Goal: Task Accomplishment & Management: Manage account settings

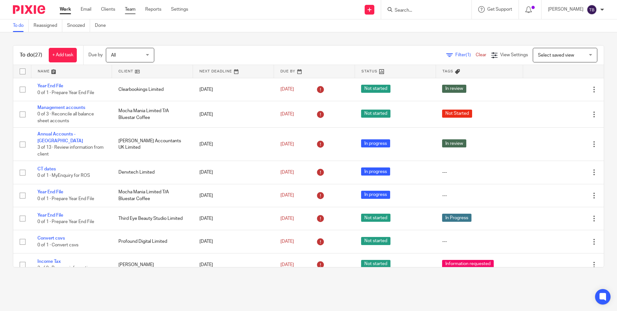
click at [131, 11] on link "Team" at bounding box center [130, 9] width 11 height 6
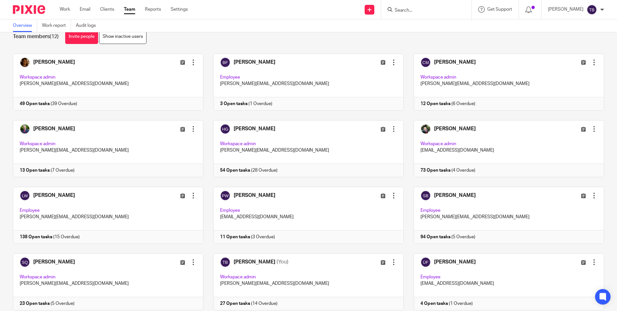
scroll to position [38, 0]
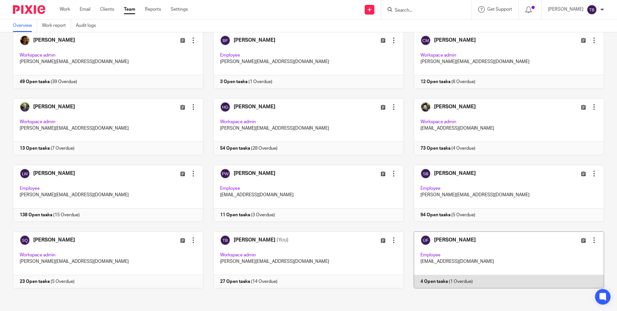
click at [454, 261] on link at bounding box center [504, 259] width 200 height 57
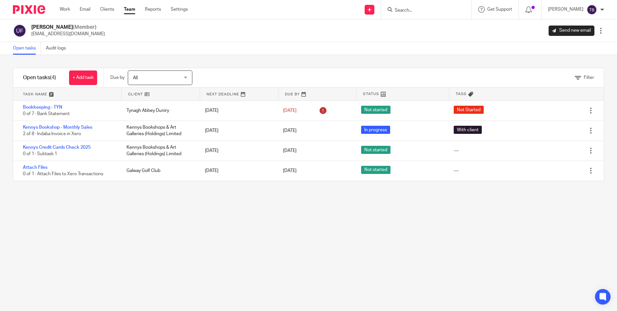
click at [128, 10] on link "Team" at bounding box center [129, 9] width 11 height 6
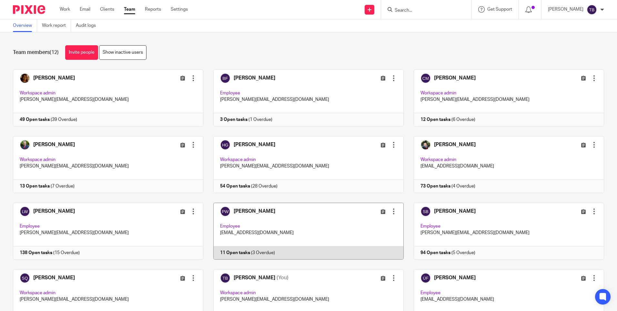
click at [302, 214] on link at bounding box center [303, 230] width 200 height 57
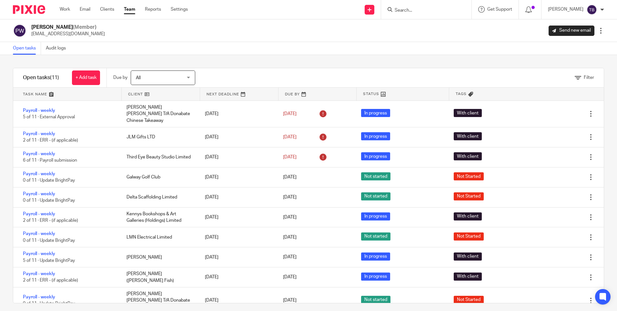
click at [218, 51] on div "Open tasks Audit logs" at bounding box center [308, 48] width 617 height 13
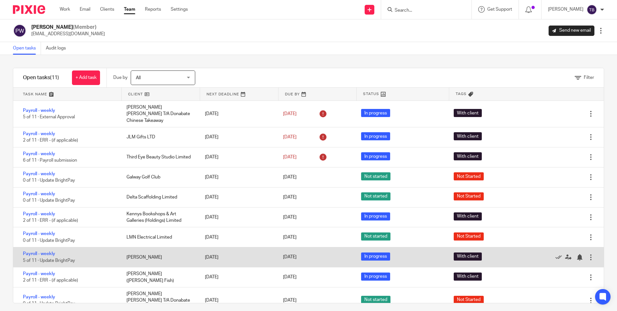
scroll to position [18, 0]
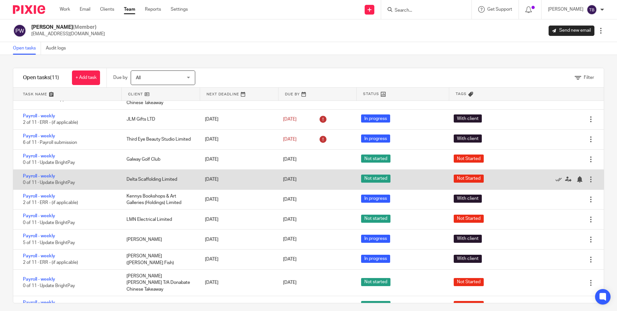
click at [588, 176] on div at bounding box center [591, 179] width 6 height 6
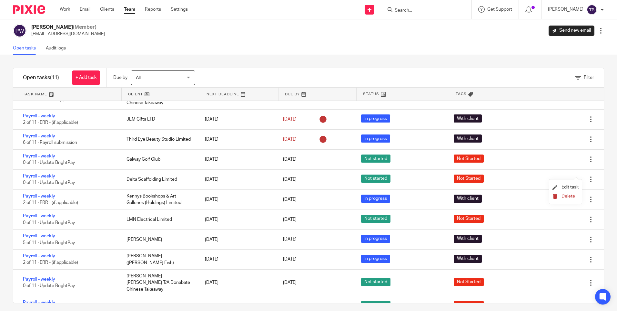
click at [568, 197] on span "Delete" at bounding box center [569, 196] width 14 height 5
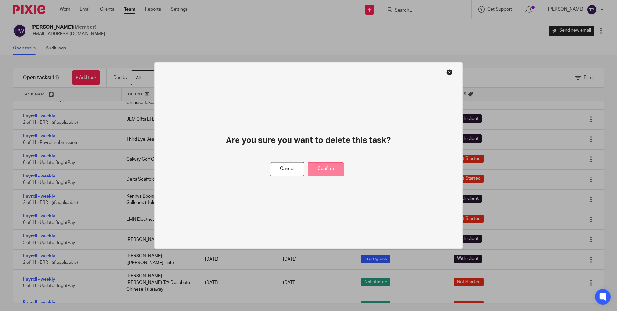
click at [329, 164] on button "Confirm" at bounding box center [326, 169] width 36 height 14
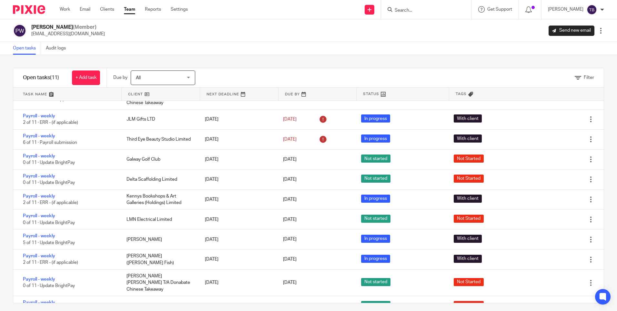
scroll to position [0, 0]
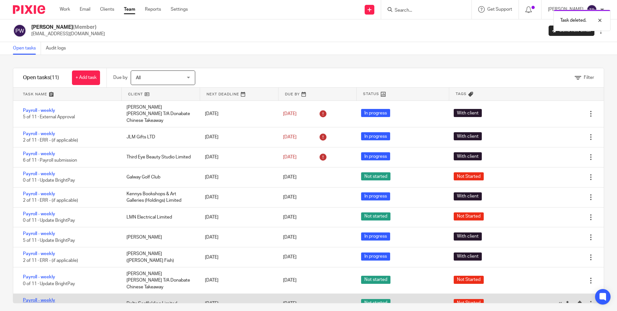
click at [47, 298] on link "Payroll - weekly" at bounding box center [39, 300] width 32 height 5
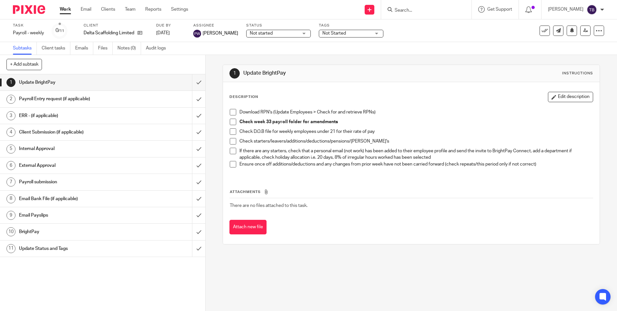
click at [231, 112] on span at bounding box center [233, 112] width 6 height 6
click at [230, 121] on span at bounding box center [233, 121] width 6 height 6
click at [233, 132] on span at bounding box center [233, 131] width 6 height 6
click at [231, 141] on span at bounding box center [233, 141] width 6 height 6
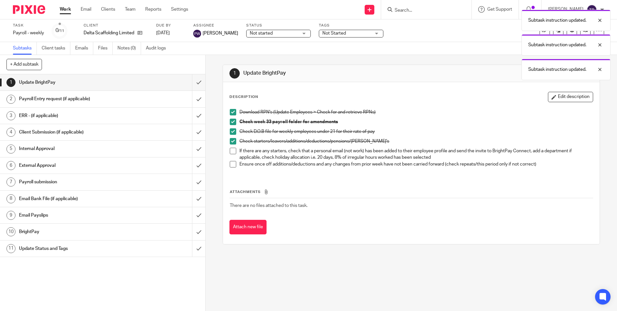
click at [232, 152] on span at bounding box center [233, 151] width 6 height 6
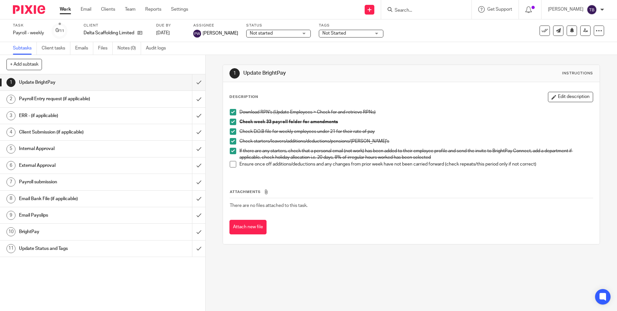
click at [230, 163] on span at bounding box center [233, 164] width 6 height 6
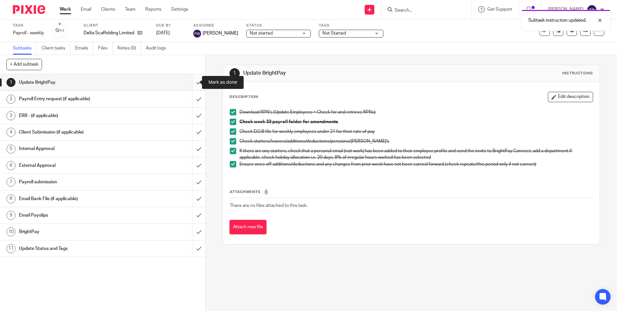
click at [193, 83] on input "submit" at bounding box center [102, 82] width 205 height 16
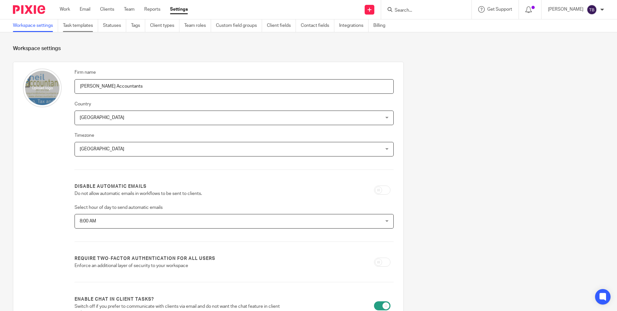
click at [79, 27] on link "Task templates" at bounding box center [80, 25] width 35 height 13
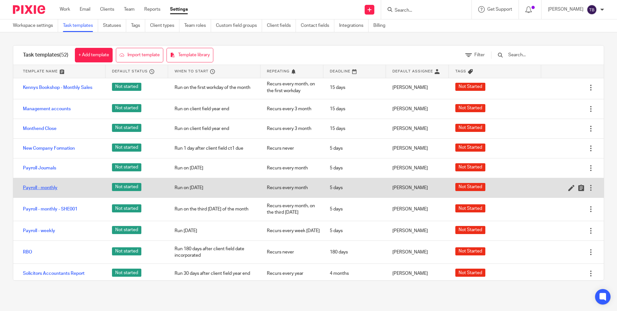
scroll to position [585, 0]
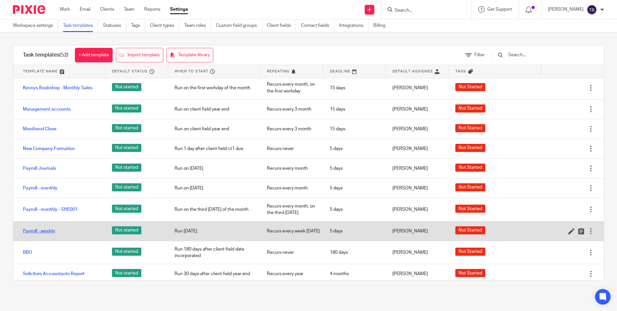
click at [47, 234] on link "Payroll - weekly" at bounding box center [39, 231] width 32 height 6
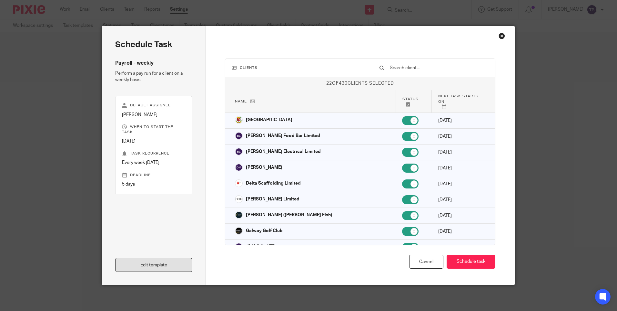
click at [173, 263] on link "Edit template" at bounding box center [153, 265] width 77 height 14
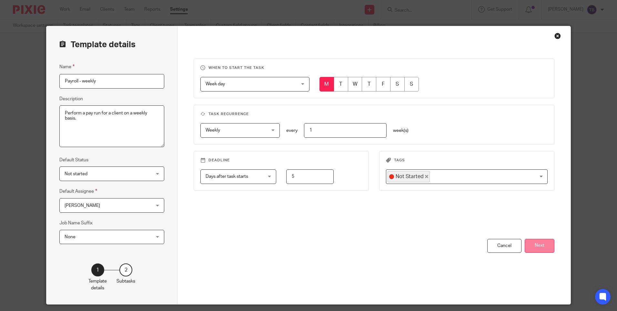
click at [542, 244] on button "Next" at bounding box center [540, 246] width 30 height 14
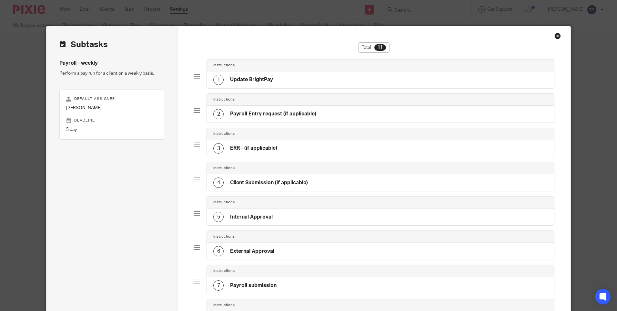
click at [280, 118] on div "2 Payroll Entry request (if applicable)" at bounding box center [264, 114] width 103 height 10
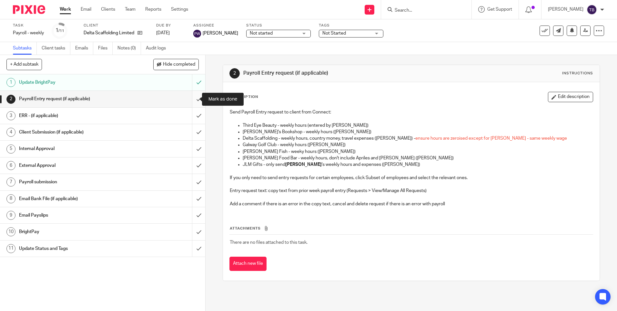
click at [192, 99] on input "submit" at bounding box center [102, 99] width 205 height 16
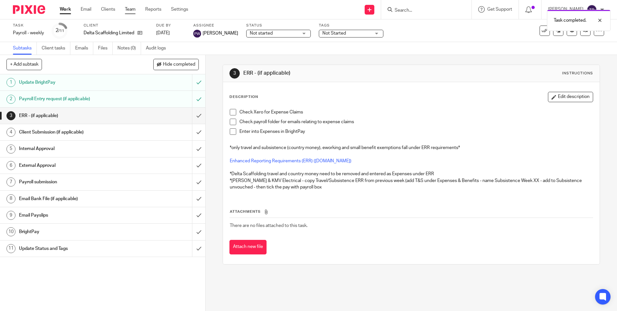
click at [134, 9] on link "Team" at bounding box center [130, 9] width 11 height 6
click at [269, 33] on span "Not started" at bounding box center [274, 33] width 48 height 7
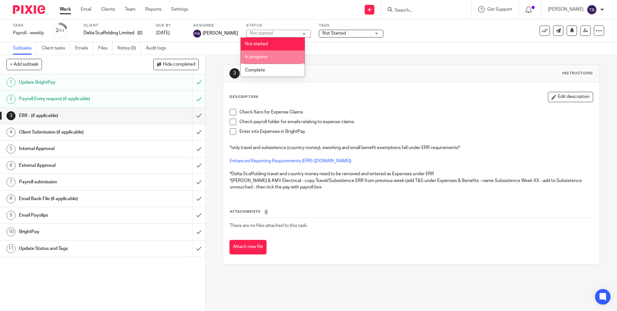
click at [272, 54] on li "In progress" at bounding box center [273, 56] width 64 height 13
click at [327, 33] on span "Not Started" at bounding box center [335, 33] width 24 height 5
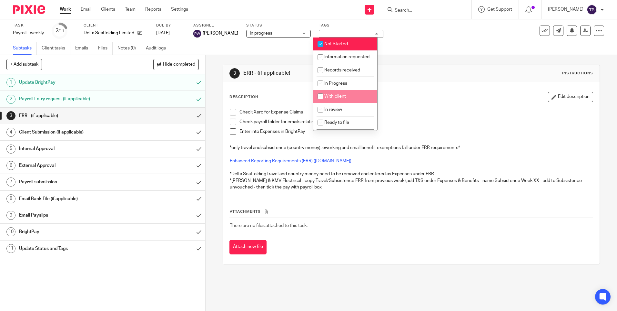
click at [333, 98] on span "With client" at bounding box center [335, 96] width 22 height 5
checkbox input "true"
click at [330, 44] on span "Not Started" at bounding box center [336, 44] width 24 height 5
checkbox input "false"
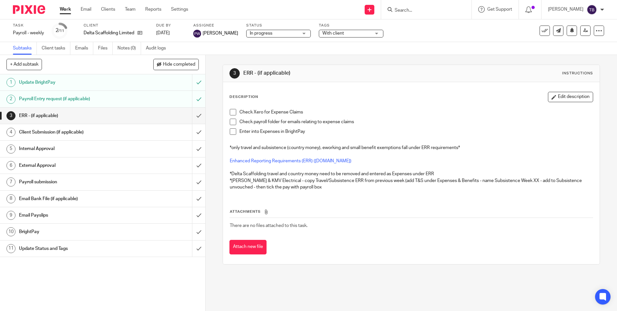
click at [136, 8] on ul "Work Email Clients Team Reports Settings" at bounding box center [129, 9] width 138 height 6
click at [132, 8] on link "Team" at bounding box center [130, 9] width 11 height 6
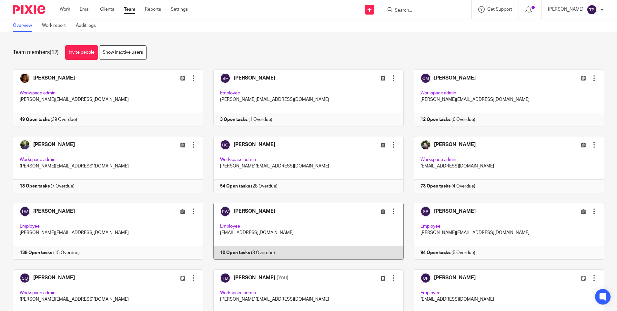
click at [286, 234] on link at bounding box center [303, 230] width 200 height 57
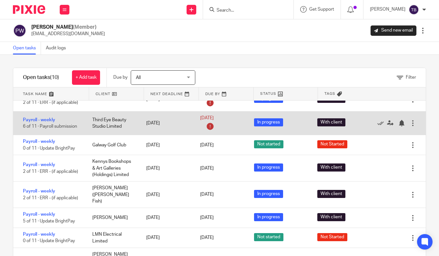
scroll to position [46, 0]
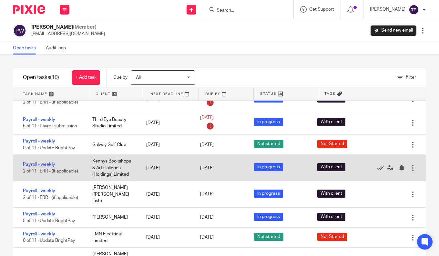
click at [40, 162] on link "Payroll - weekly" at bounding box center [39, 164] width 32 height 5
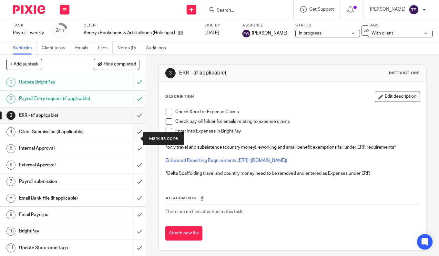
click at [134, 138] on input "submit" at bounding box center [73, 132] width 146 height 16
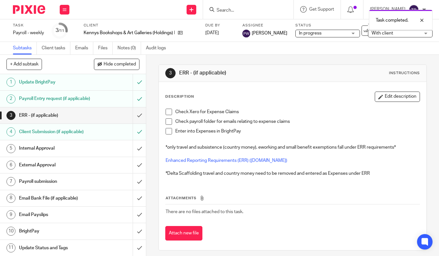
click at [133, 154] on input "submit" at bounding box center [73, 148] width 146 height 16
click at [379, 35] on span "With client" at bounding box center [396, 33] width 48 height 7
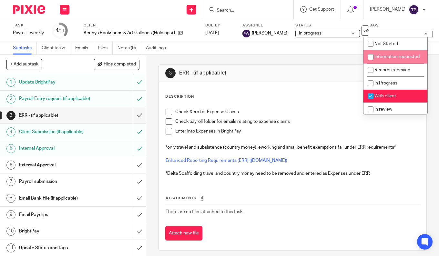
click at [371, 55] on input "checkbox" at bounding box center [370, 57] width 12 height 12
checkbox input "true"
click at [371, 101] on input "checkbox" at bounding box center [370, 96] width 12 height 12
checkbox input "false"
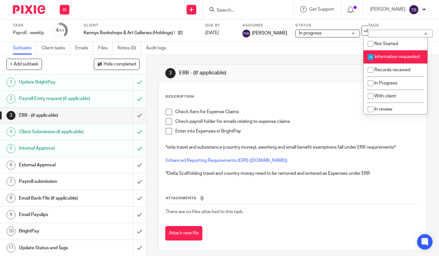
click at [220, 56] on div "3 ERR - (if applicable) Instructions Description Edit description Check Xero fo…" at bounding box center [293, 158] width 268 height 206
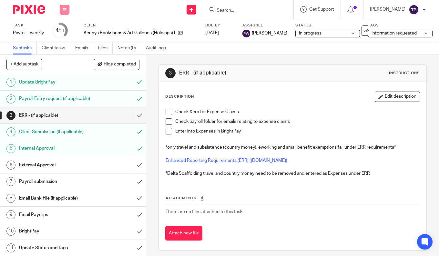
click at [64, 9] on icon at bounding box center [65, 10] width 4 height 4
click at [64, 57] on link "Team" at bounding box center [61, 58] width 11 height 5
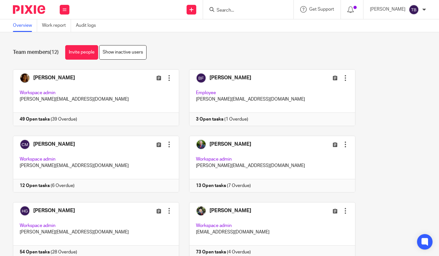
click at [232, 9] on input "Search" at bounding box center [245, 11] width 58 height 6
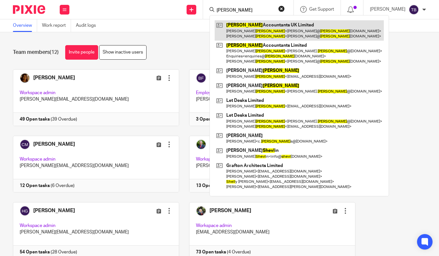
type input "[PERSON_NAME]"
click at [246, 32] on link at bounding box center [299, 30] width 169 height 20
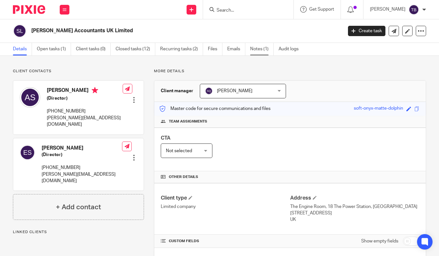
click at [257, 51] on link "Notes (1)" at bounding box center [262, 49] width 24 height 13
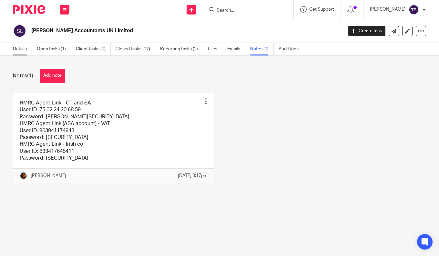
click at [28, 49] on link "Details" at bounding box center [22, 49] width 19 height 13
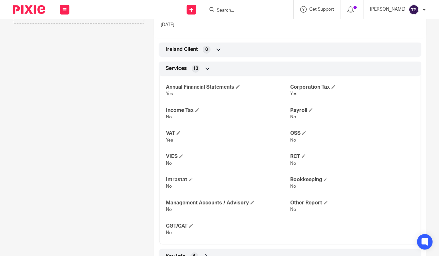
scroll to position [288, 0]
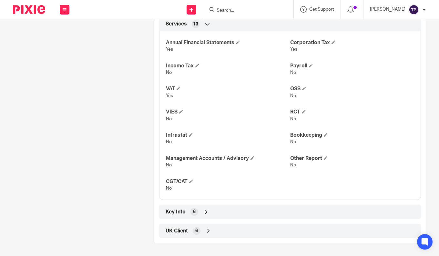
click at [185, 231] on span "UK Client" at bounding box center [177, 231] width 22 height 7
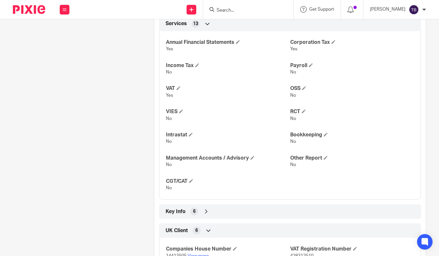
scroll to position [364, 0]
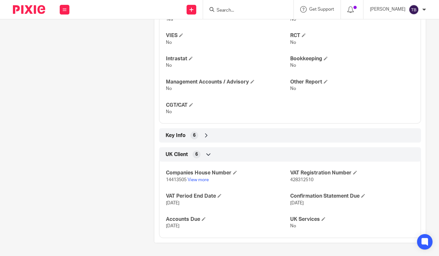
click at [178, 137] on span "Key Info" at bounding box center [176, 135] width 20 height 7
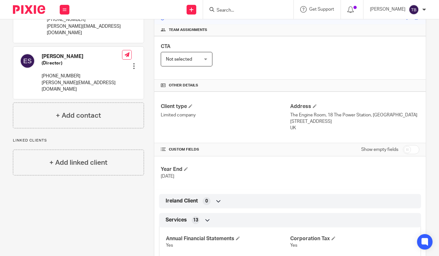
scroll to position [89, 0]
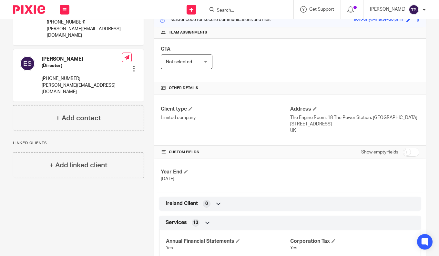
click at [406, 153] on input "checkbox" at bounding box center [411, 152] width 16 height 9
checkbox input "true"
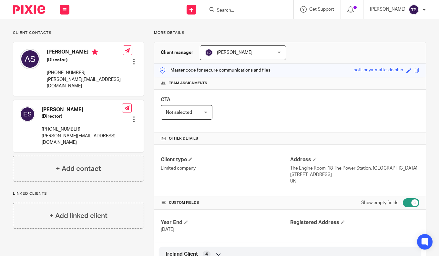
scroll to position [0, 0]
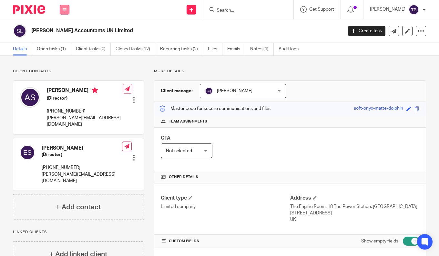
click at [64, 9] on icon at bounding box center [65, 10] width 4 height 4
click at [67, 77] on link "Settings" at bounding box center [64, 77] width 17 height 5
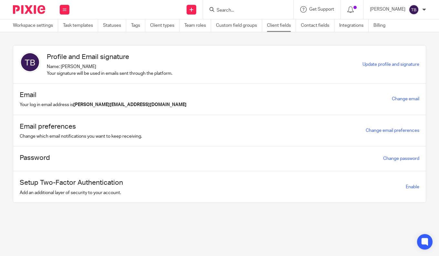
click at [280, 25] on link "Client fields" at bounding box center [281, 25] width 29 height 13
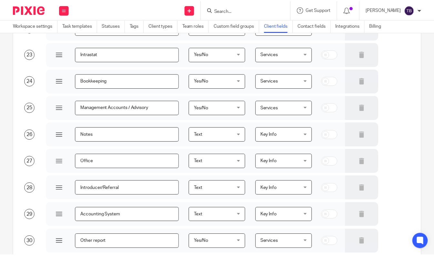
scroll to position [854, 0]
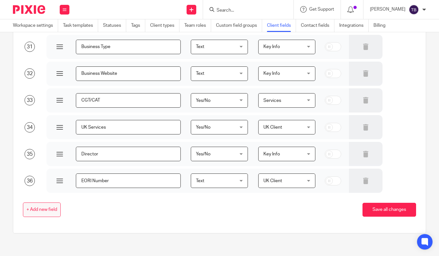
click at [55, 210] on span "+ Add new field" at bounding box center [41, 210] width 31 height 5
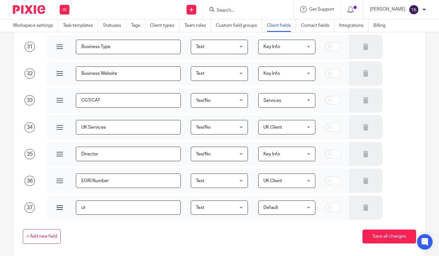
type input "u"
type input "Authentication code"
click at [283, 209] on span "Default" at bounding box center [283, 208] width 41 height 14
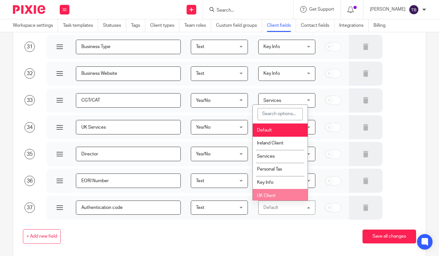
click at [282, 194] on li "UK Client" at bounding box center [280, 195] width 55 height 13
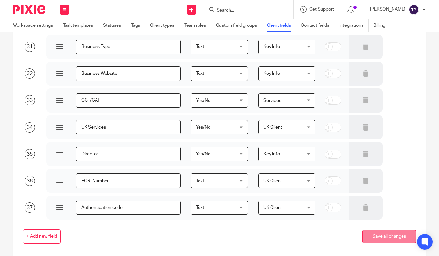
click at [369, 235] on button "Save all changes" at bounding box center [390, 237] width 54 height 14
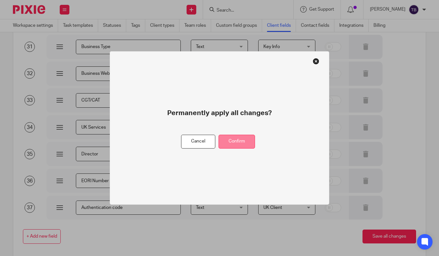
click at [238, 139] on button "Confirm" at bounding box center [237, 142] width 36 height 14
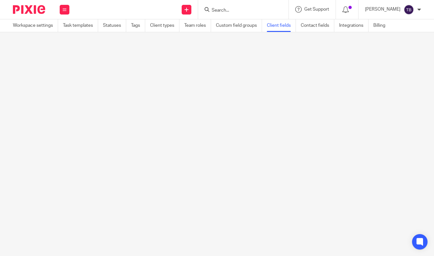
scroll to position [0, 0]
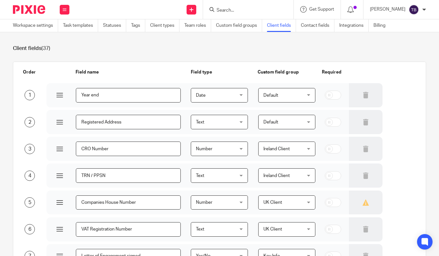
click at [226, 11] on input "Search" at bounding box center [245, 11] width 58 height 6
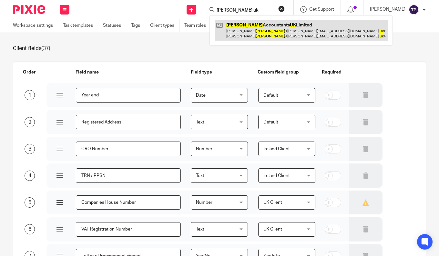
type input "sheil uk"
click at [234, 24] on link at bounding box center [301, 30] width 173 height 20
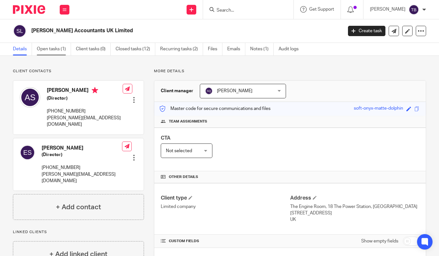
click at [53, 52] on link "Open tasks (1)" at bounding box center [54, 49] width 34 height 13
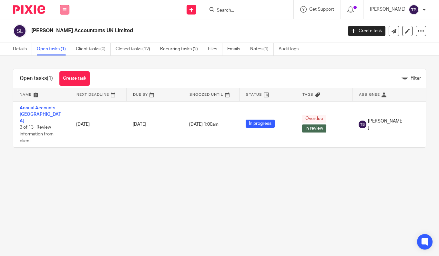
click at [65, 12] on button at bounding box center [65, 10] width 10 height 10
click at [61, 28] on link "Work" at bounding box center [61, 30] width 10 height 5
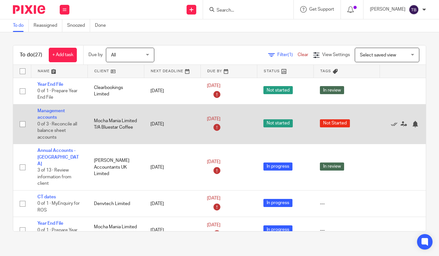
click at [23, 123] on input "checkbox" at bounding box center [22, 124] width 12 height 12
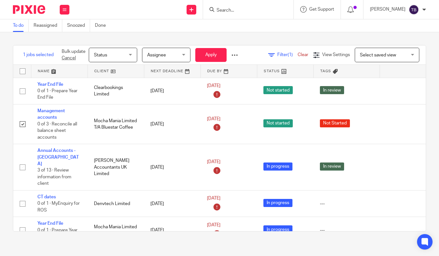
click at [124, 53] on span "Status" at bounding box center [111, 55] width 34 height 14
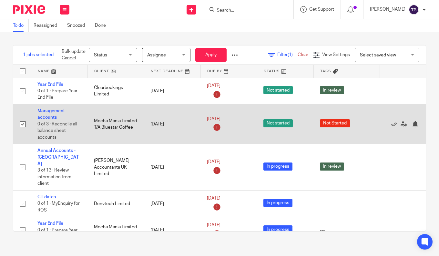
click at [21, 124] on input "checkbox" at bounding box center [22, 124] width 12 height 12
checkbox input "false"
